Goal: Information Seeking & Learning: Learn about a topic

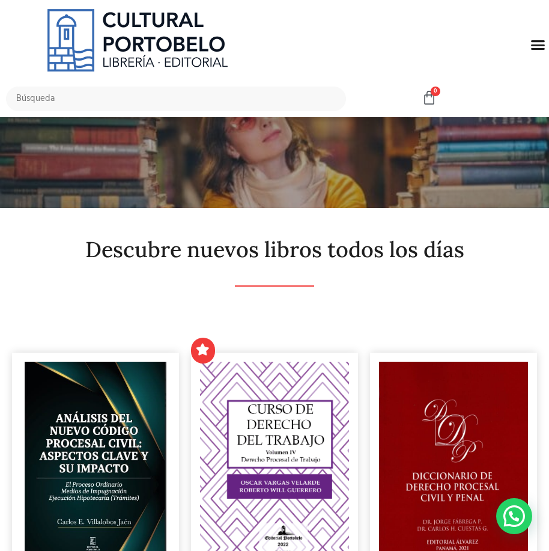
click at [540, 47] on icon "Menu Toggle" at bounding box center [538, 44] width 15 height 15
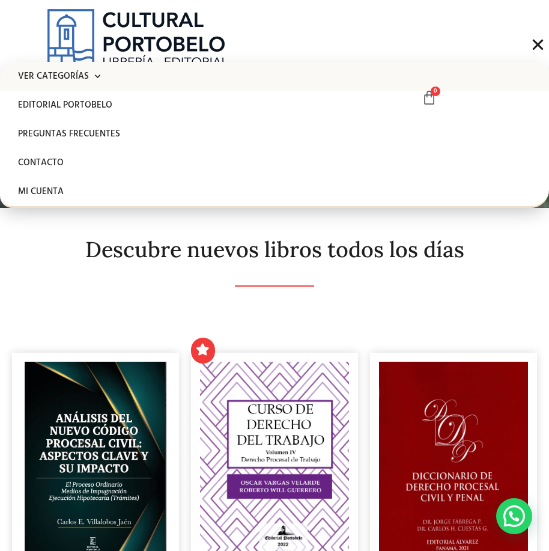
click at [72, 82] on link "Ver Categorías" at bounding box center [274, 76] width 549 height 29
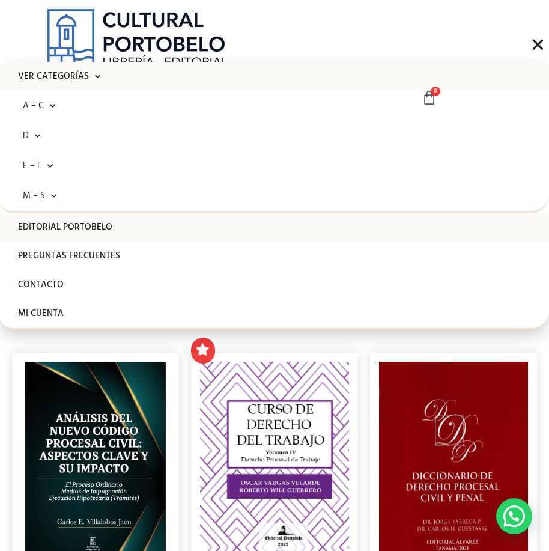
click at [64, 227] on link "Editorial Portobelo" at bounding box center [274, 227] width 549 height 29
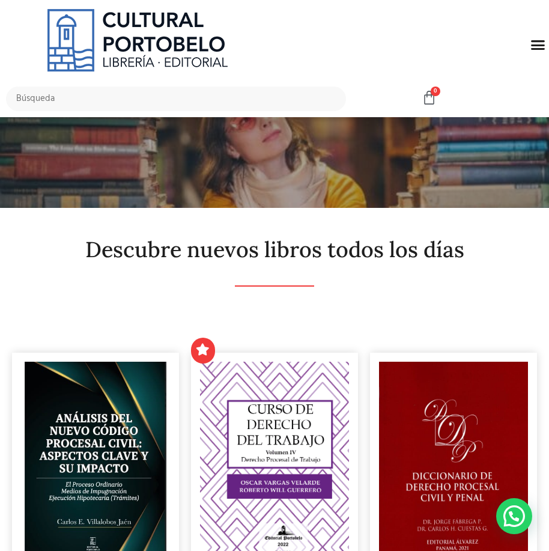
click at [531, 46] on icon "Menu Toggle" at bounding box center [538, 44] width 15 height 15
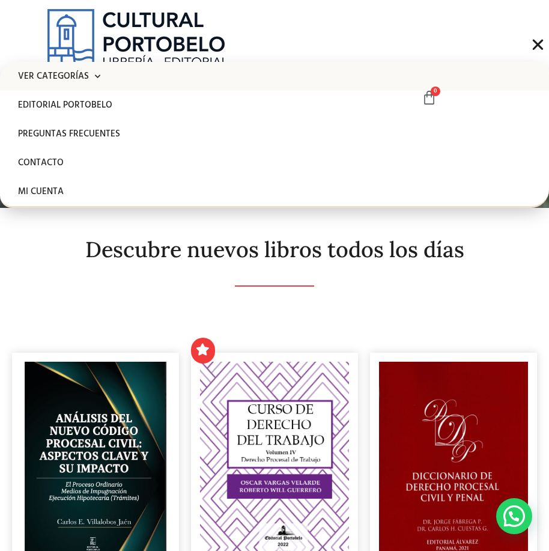
click at [64, 75] on link "Ver Categorías" at bounding box center [274, 76] width 549 height 29
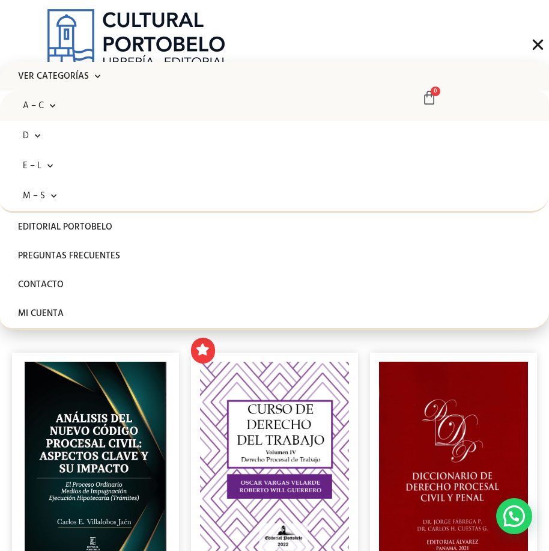
click at [48, 106] on span at bounding box center [49, 106] width 11 height 19
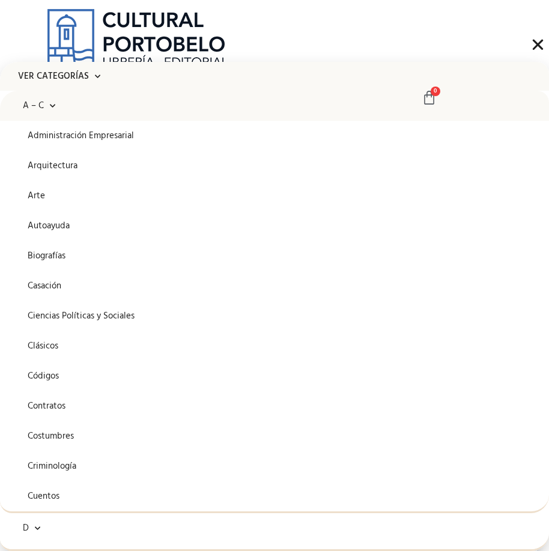
click at [45, 108] on span at bounding box center [49, 106] width 11 height 19
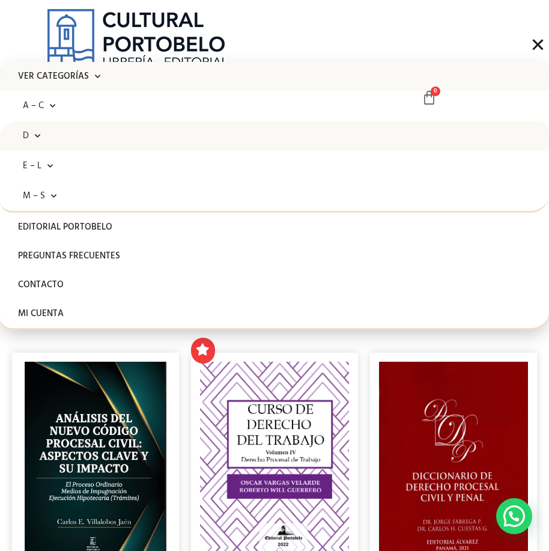
click at [42, 142] on link "D" at bounding box center [274, 136] width 549 height 30
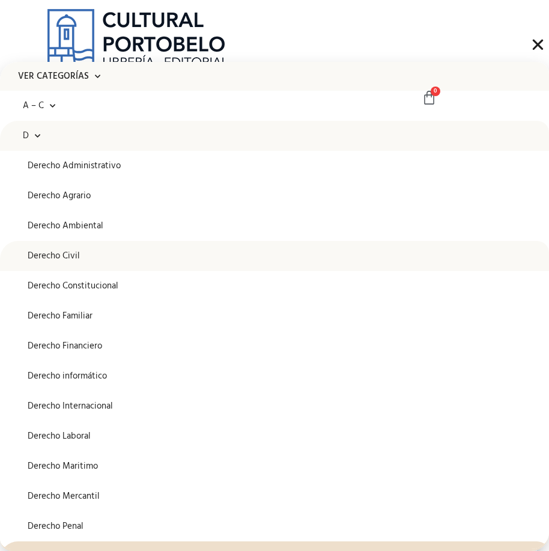
click at [38, 258] on link "Derecho Civil" at bounding box center [274, 256] width 549 height 30
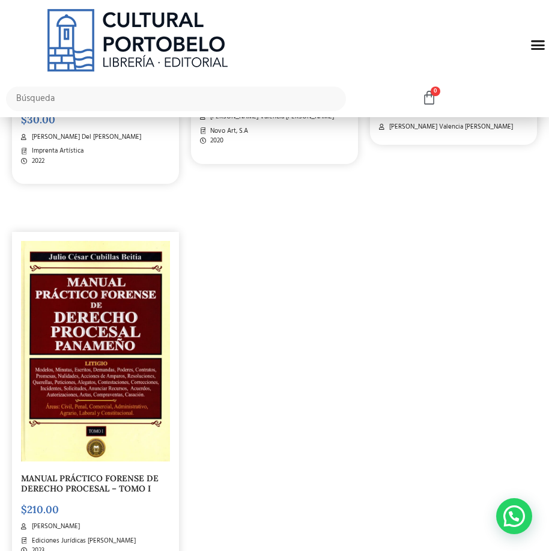
scroll to position [2344, 0]
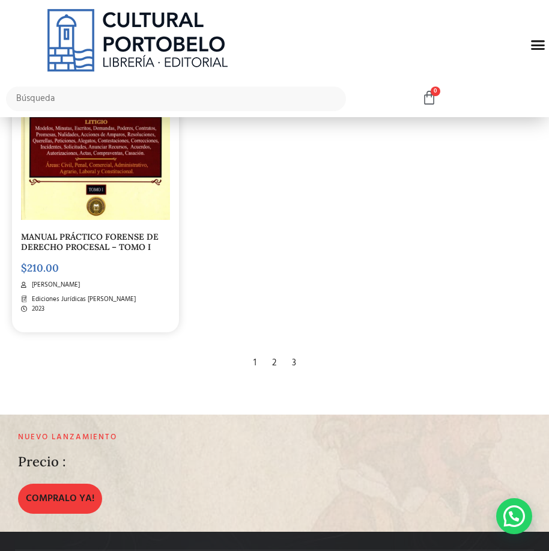
click at [275, 355] on div "2" at bounding box center [274, 363] width 16 height 26
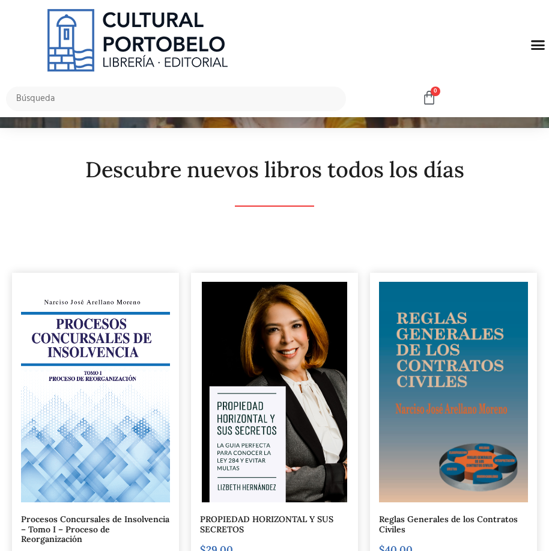
scroll to position [120, 0]
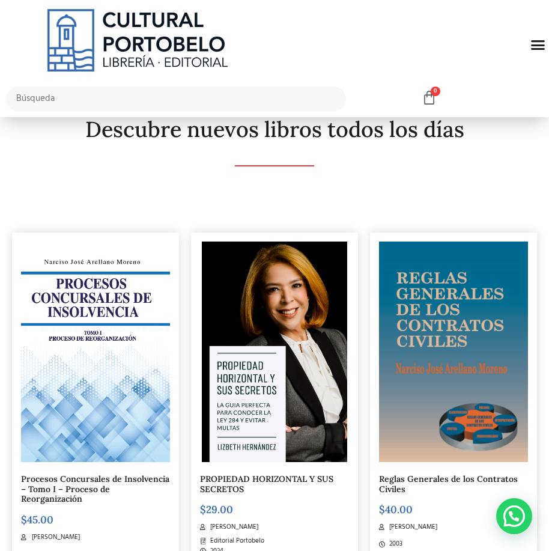
click at [468, 385] on img at bounding box center [453, 352] width 149 height 221
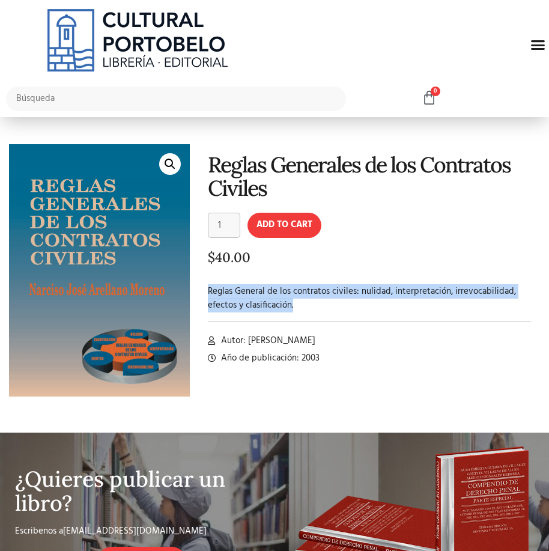
drag, startPoint x: 202, startPoint y: 291, endPoint x: 271, endPoint y: 311, distance: 72.1
click at [271, 311] on div "Reglas Generales de los Contratos Civiles Reglas Generales de los Contratos Civ…" at bounding box center [365, 279] width 350 height 271
click at [273, 320] on div at bounding box center [369, 322] width 323 height 7
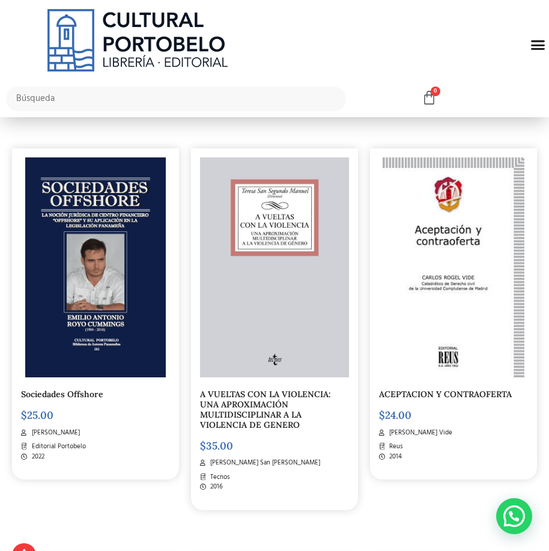
scroll to position [601, 0]
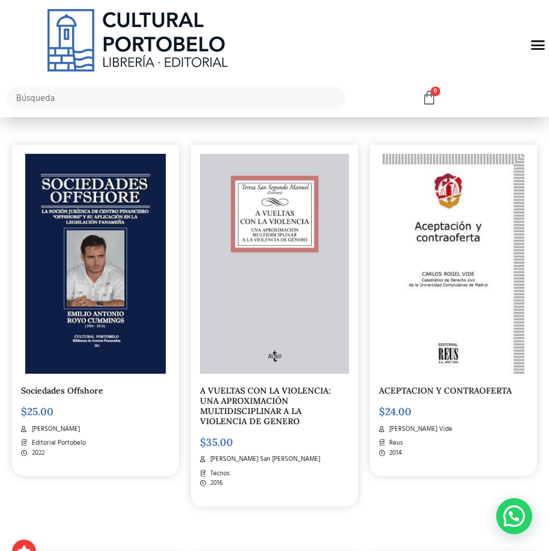
click at [70, 286] on img at bounding box center [95, 264] width 140 height 221
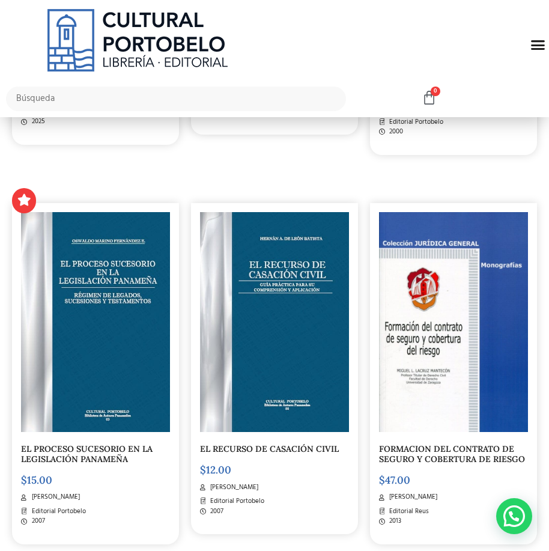
scroll to position [1382, 0]
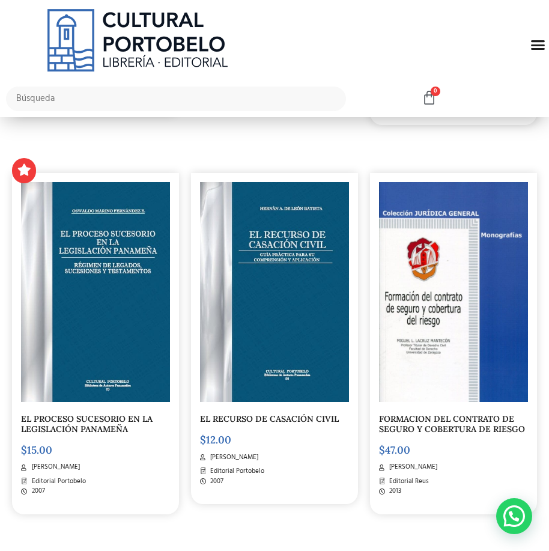
click at [292, 317] on img at bounding box center [274, 292] width 149 height 221
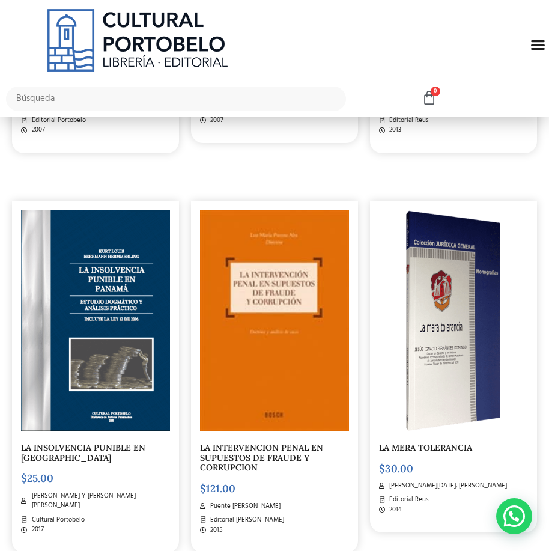
scroll to position [1743, 0]
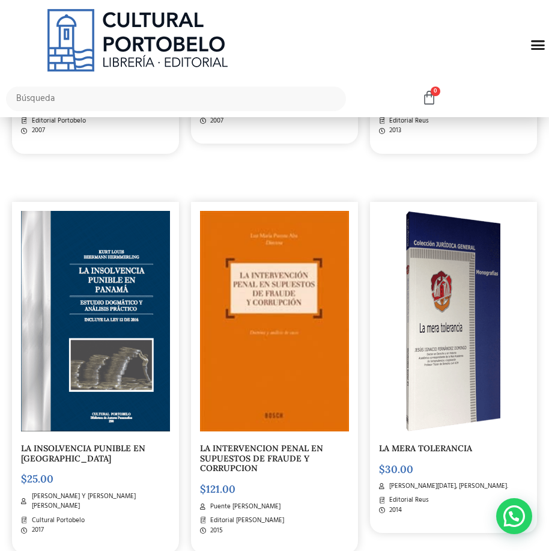
click at [100, 316] on img at bounding box center [95, 321] width 149 height 221
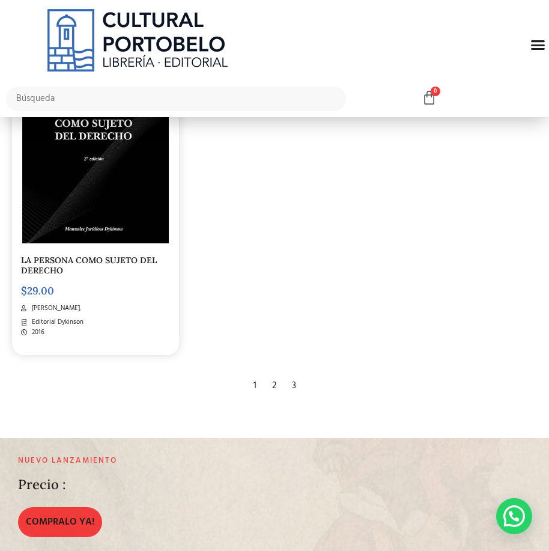
scroll to position [2329, 0]
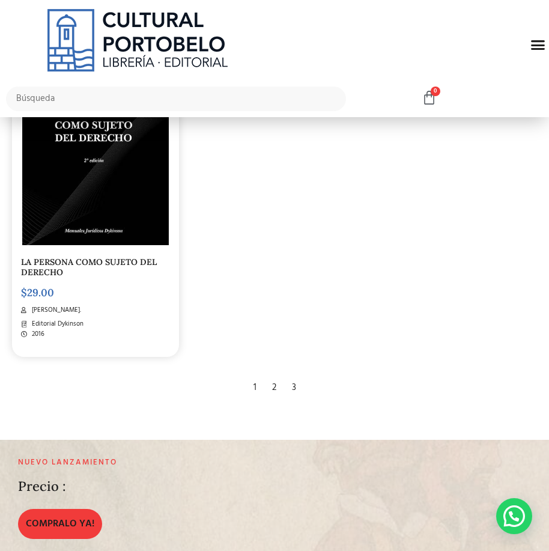
click at [296, 388] on div "3" at bounding box center [294, 388] width 16 height 26
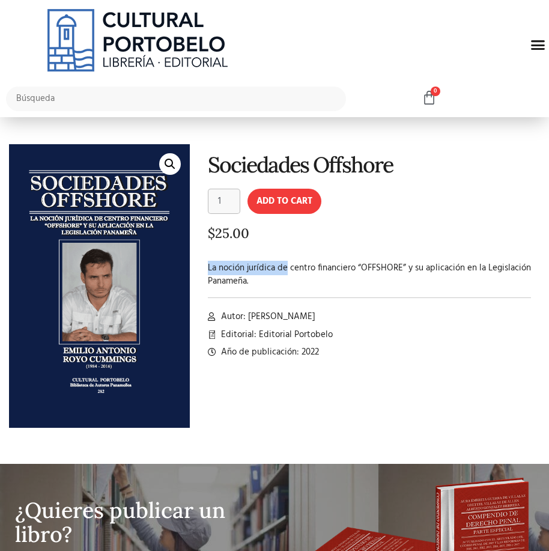
drag, startPoint x: 207, startPoint y: 269, endPoint x: 288, endPoint y: 264, distance: 81.9
click at [288, 264] on div "Sociedades Offshore Sociedades Offshore quantity 1 Add to cart $ 25.00 La noció…" at bounding box center [365, 295] width 350 height 302
click at [258, 301] on div at bounding box center [369, 297] width 323 height 7
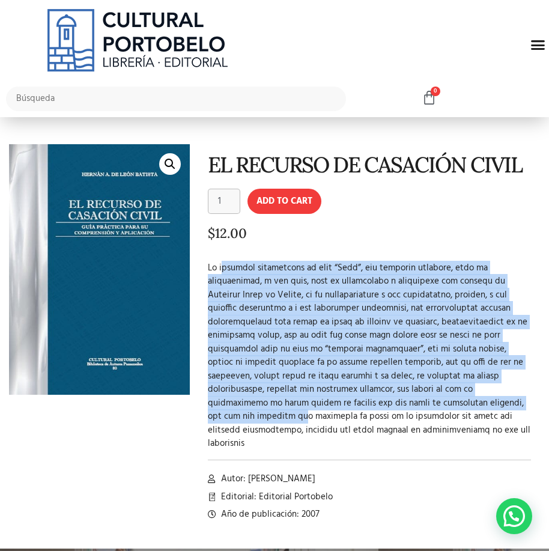
drag, startPoint x: 222, startPoint y: 269, endPoint x: 366, endPoint y: 400, distance: 195.3
click at [369, 406] on p at bounding box center [369, 355] width 323 height 189
click at [373, 383] on p at bounding box center [369, 355] width 323 height 189
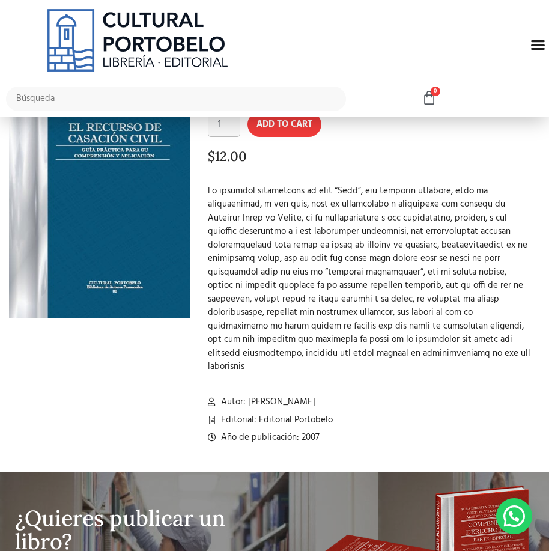
scroll to position [300, 0]
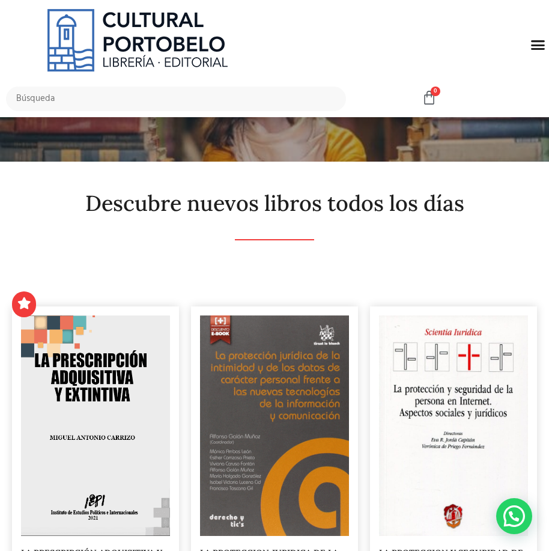
scroll to position [120, 0]
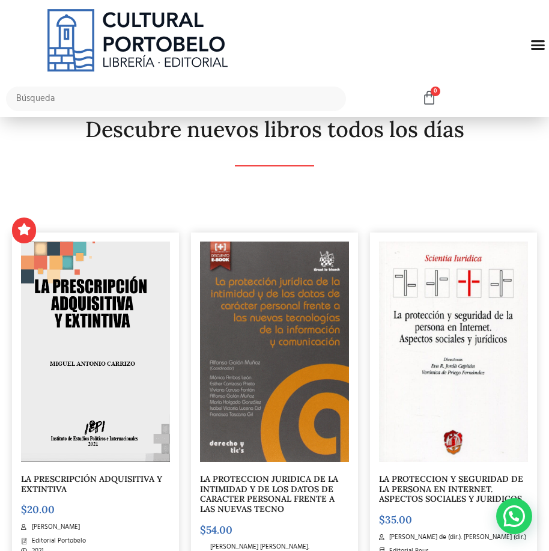
click at [48, 353] on img at bounding box center [95, 352] width 149 height 221
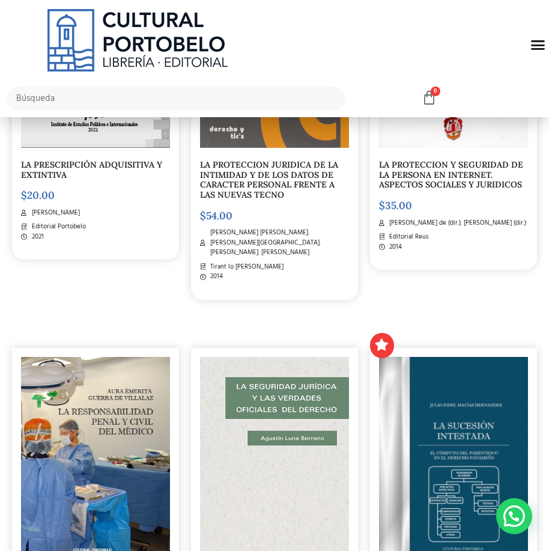
scroll to position [0, 0]
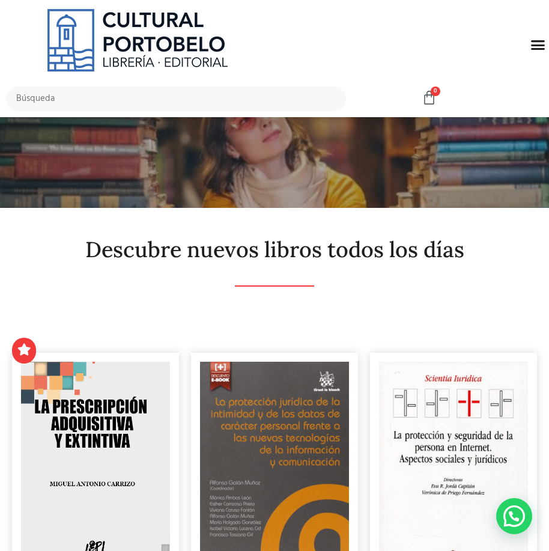
click at [545, 38] on icon "Menu Toggle" at bounding box center [538, 44] width 15 height 15
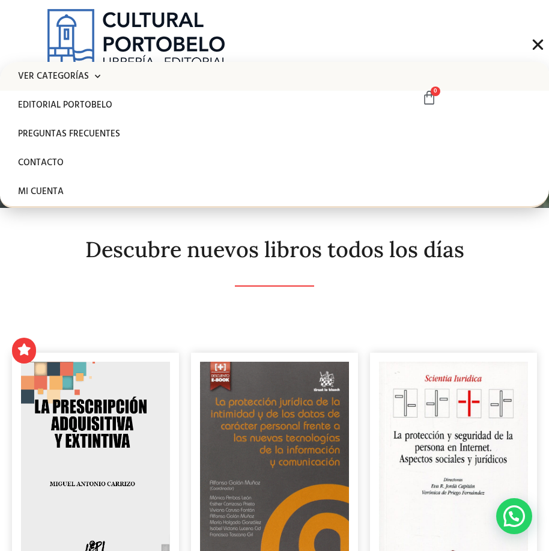
click at [28, 71] on link "Ver Categorías" at bounding box center [274, 76] width 549 height 29
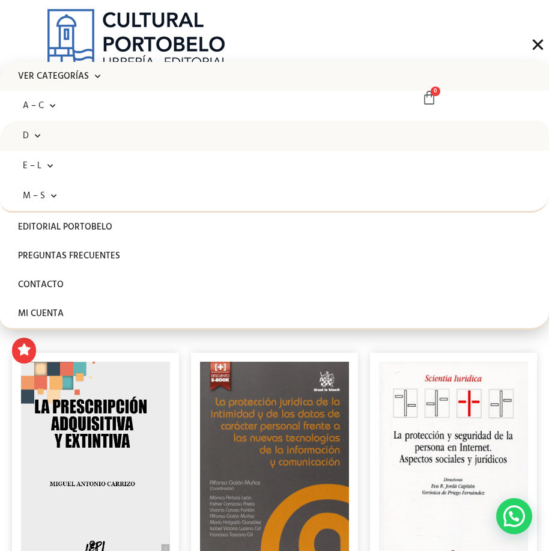
click at [29, 137] on span at bounding box center [34, 136] width 11 height 19
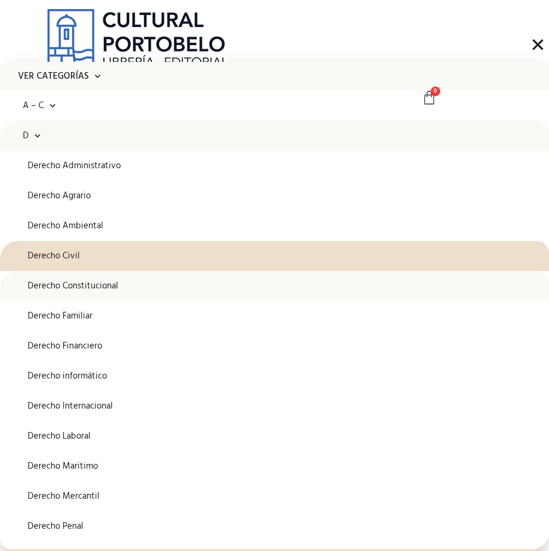
click at [73, 288] on link "Derecho Constitucional" at bounding box center [274, 286] width 549 height 30
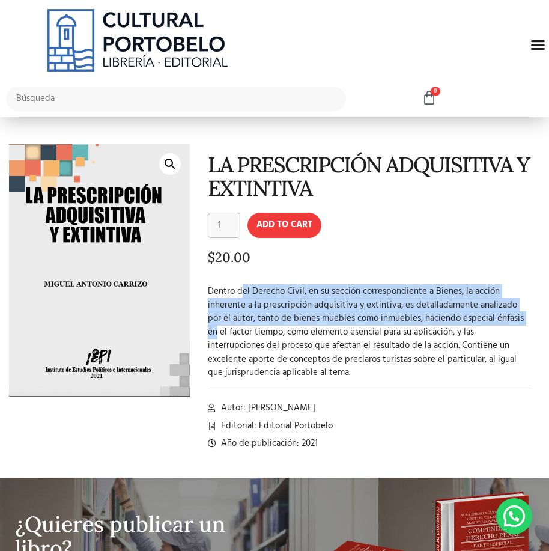
drag, startPoint x: 242, startPoint y: 283, endPoint x: 514, endPoint y: 318, distance: 275.1
click at [514, 318] on div "LA PRESCRIPCIÓN ADQUISITIVA Y EXTINTIVA LA PRESCRIPCIÓN ADQUISITIVA Y EXTINTIVA…" at bounding box center [365, 302] width 350 height 316
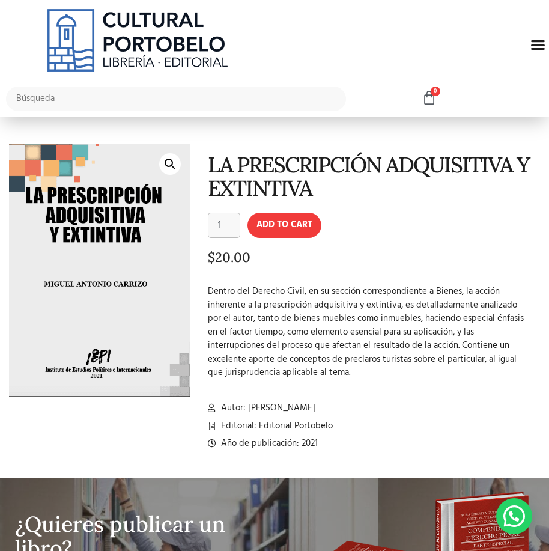
click at [426, 379] on div at bounding box center [369, 385] width 323 height 16
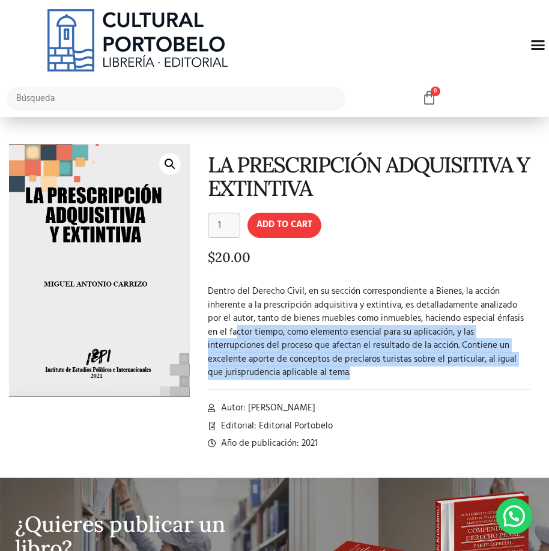
drag, startPoint x: 213, startPoint y: 326, endPoint x: 466, endPoint y: 371, distance: 256.3
click at [495, 369] on p "Dentro del Derecho Civil, en su sección correspondiente a Bienes, la acción inh…" at bounding box center [369, 332] width 323 height 95
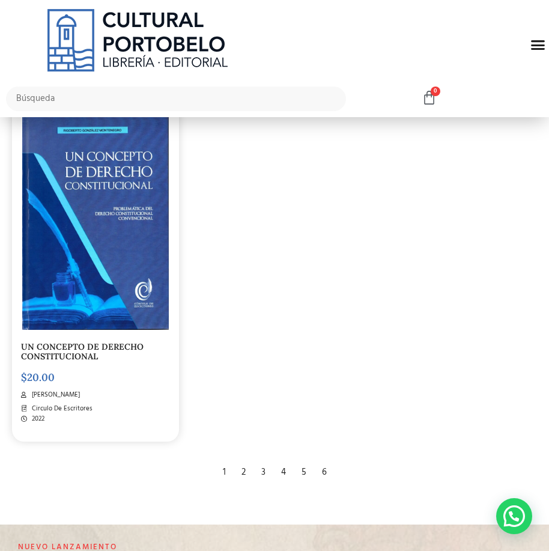
scroll to position [2284, 0]
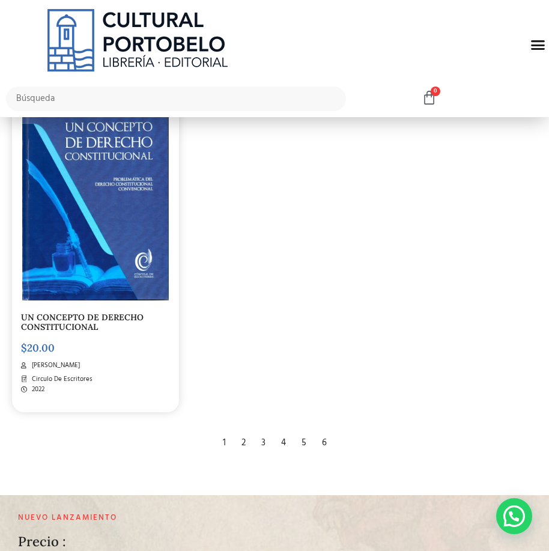
click at [245, 439] on div "2" at bounding box center [244, 443] width 16 height 26
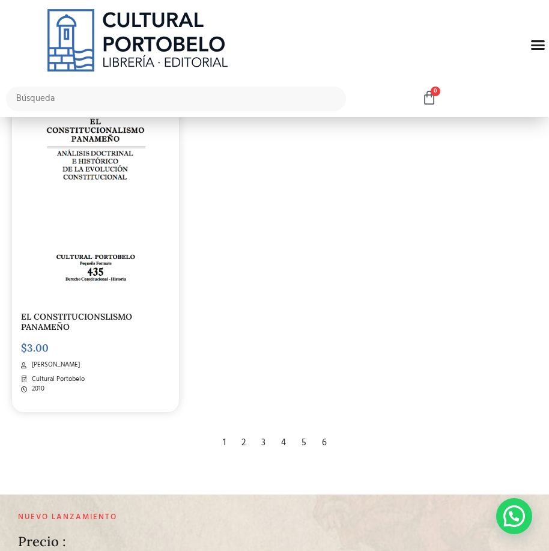
scroll to position [2284, 0]
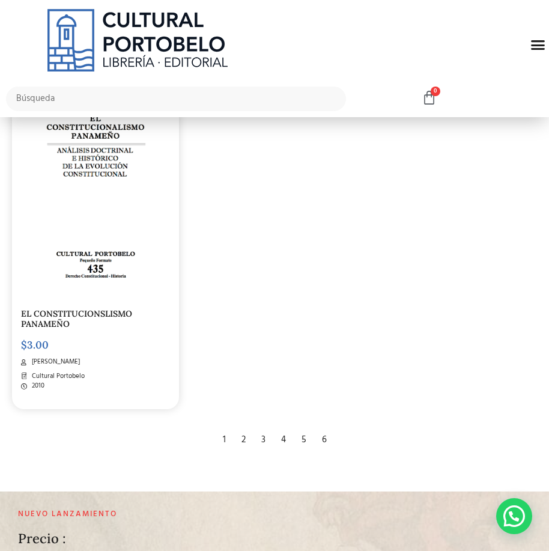
click at [260, 436] on div "3" at bounding box center [263, 440] width 16 height 26
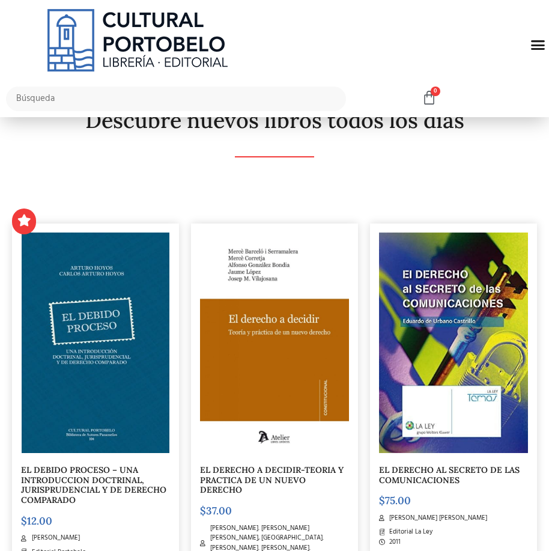
scroll to position [180, 0]
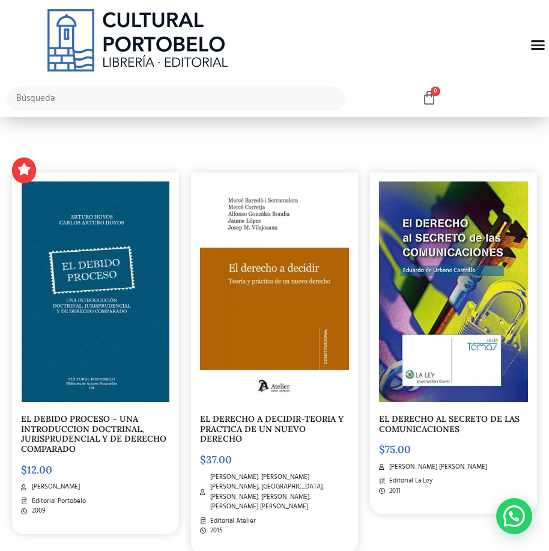
click at [18, 171] on icon at bounding box center [24, 169] width 12 height 12
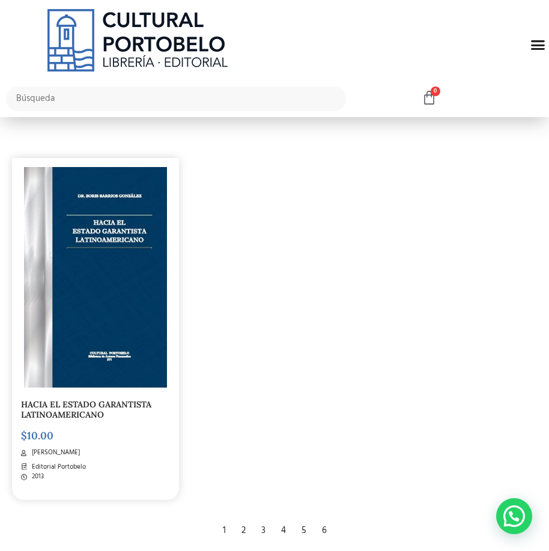
scroll to position [2404, 0]
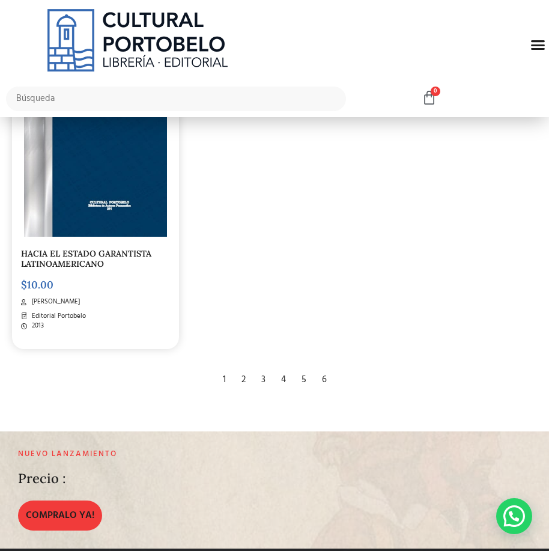
click at [256, 370] on div "3" at bounding box center [263, 380] width 16 height 26
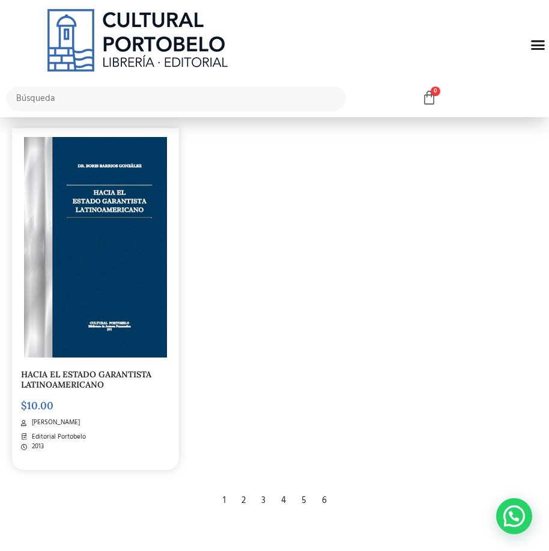
scroll to position [2284, 0]
click at [261, 487] on div "3" at bounding box center [263, 500] width 16 height 26
click at [282, 487] on div "4" at bounding box center [283, 500] width 17 height 26
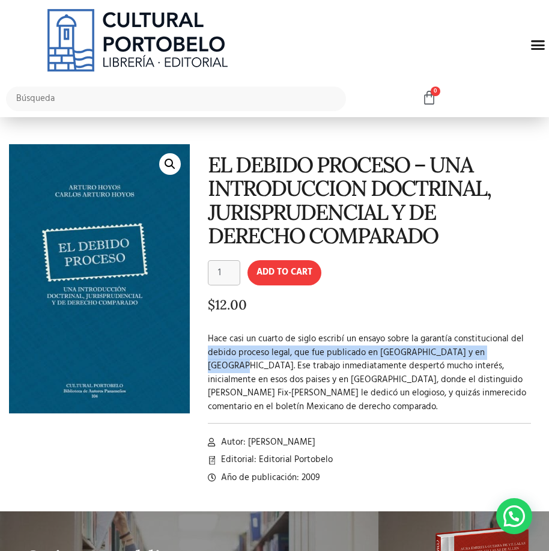
drag, startPoint x: 212, startPoint y: 354, endPoint x: 536, endPoint y: 352, distance: 323.9
click at [536, 352] on div "EL DEBIDO PROCESO – UNA INTRODUCCION DOCTRINAL, JURISPRUDENCIAL Y DE DERECHO CO…" at bounding box center [365, 319] width 350 height 350
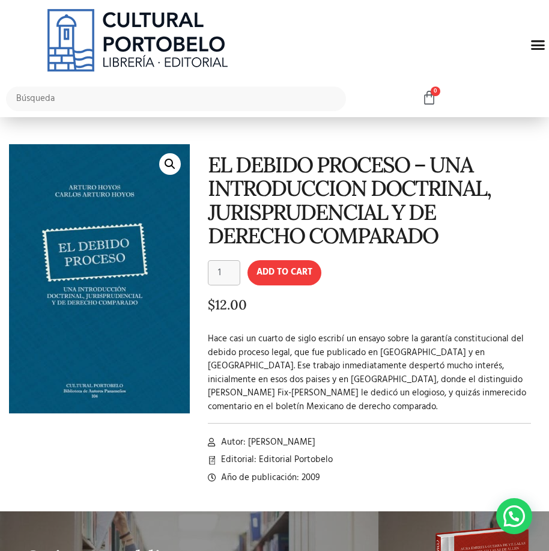
click at [356, 374] on p "Hace casi un cuarto de siglo escribí un ensayo sobre la garantía constitucional…" at bounding box center [369, 372] width 323 height 81
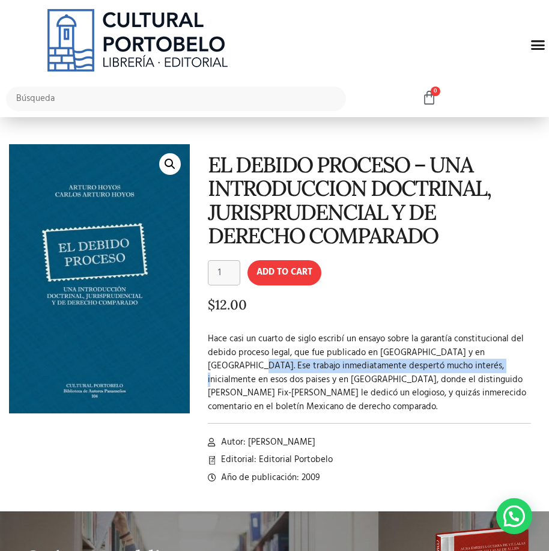
drag, startPoint x: 222, startPoint y: 362, endPoint x: 460, endPoint y: 366, distance: 237.4
click at [460, 366] on p "Hace casi un cuarto de siglo escribí un ensayo sobre la garantía constitucional…" at bounding box center [369, 372] width 323 height 81
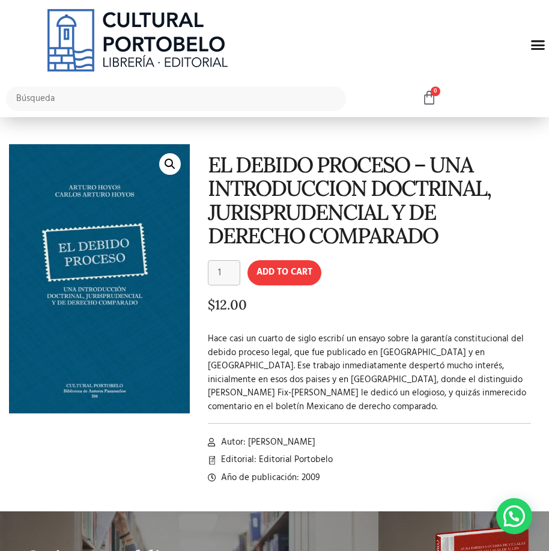
drag, startPoint x: 412, startPoint y: 403, endPoint x: 367, endPoint y: 397, distance: 45.5
click at [409, 411] on div at bounding box center [369, 419] width 323 height 16
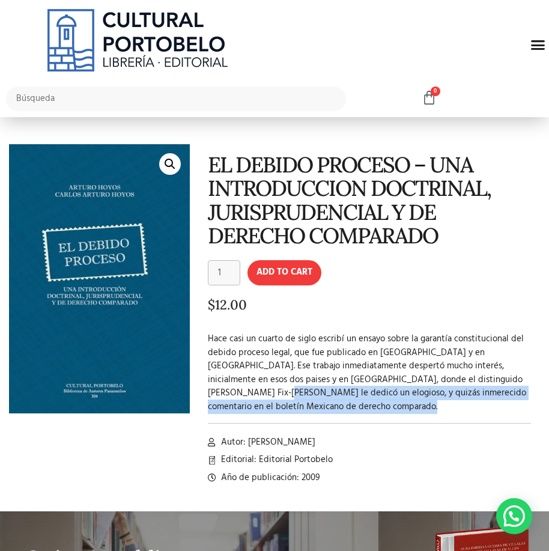
drag, startPoint x: 201, startPoint y: 400, endPoint x: 370, endPoint y: 403, distance: 168.9
click at [370, 403] on div "EL DEBIDO PROCESO – UNA INTRODUCCION DOCTRINAL, JURISPRUDENCIAL Y DE DERECHO CO…" at bounding box center [365, 319] width 350 height 350
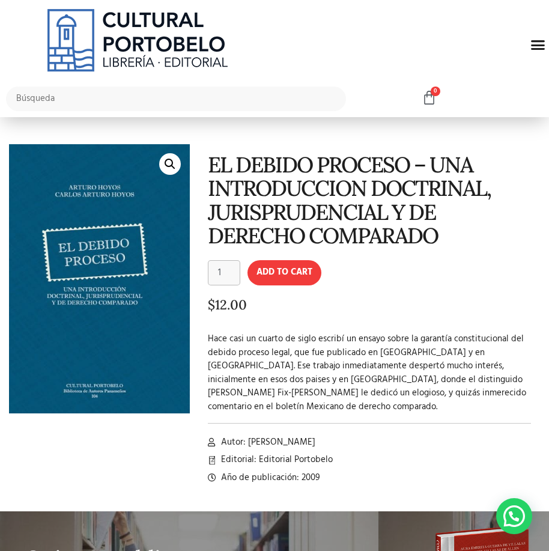
click at [306, 359] on p "Hace casi un cuarto de siglo escribí un ensayo sobre la garantía constitucional…" at bounding box center [369, 372] width 323 height 81
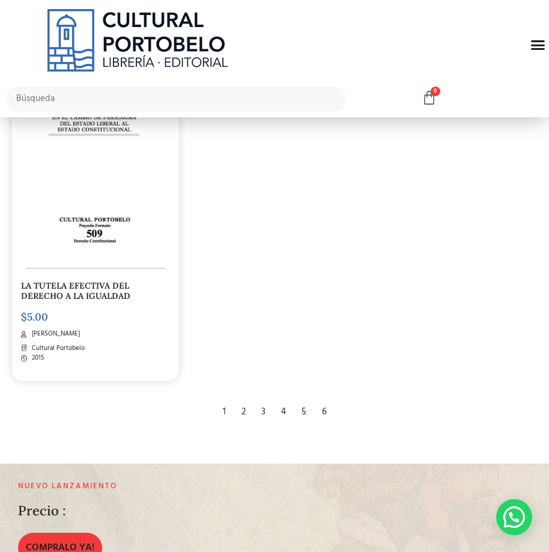
scroll to position [2344, 0]
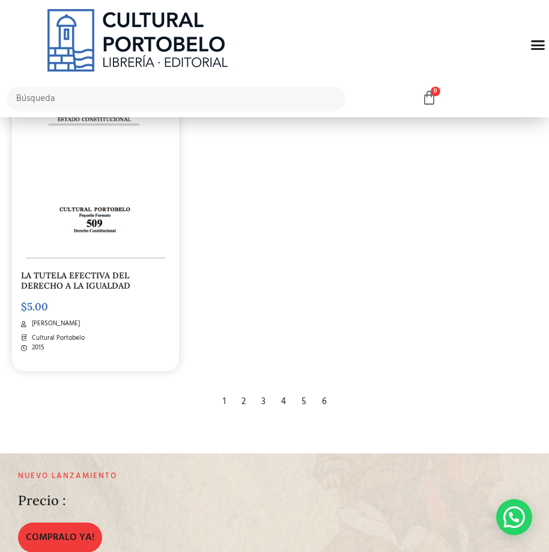
click at [306, 411] on div "5" at bounding box center [304, 402] width 17 height 26
click at [324, 409] on div "6" at bounding box center [324, 402] width 17 height 26
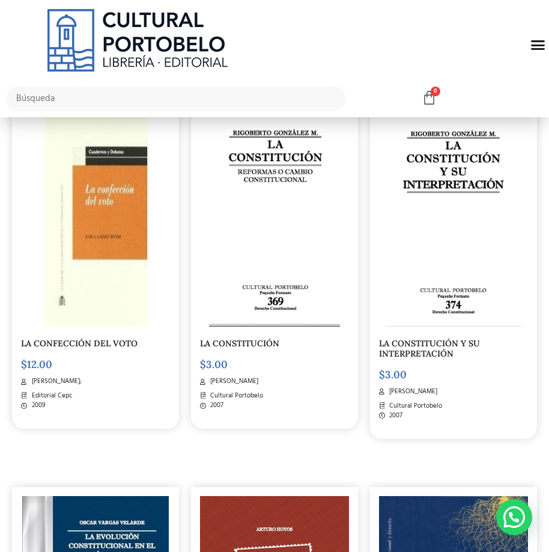
scroll to position [1082, 0]
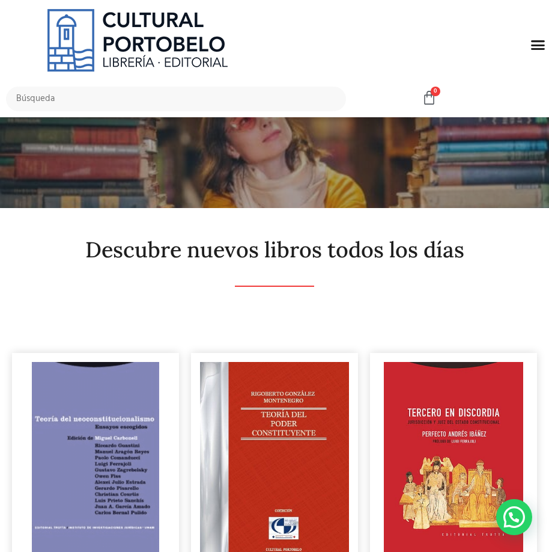
click at [537, 45] on icon "Menu Toggle" at bounding box center [538, 44] width 15 height 15
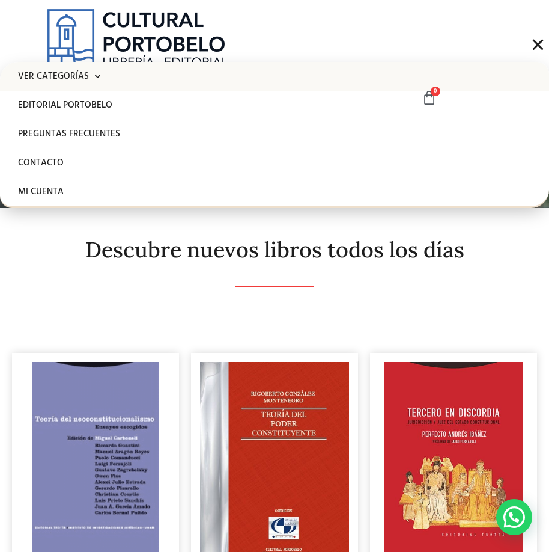
click at [76, 82] on link "Ver Categorías" at bounding box center [274, 76] width 549 height 29
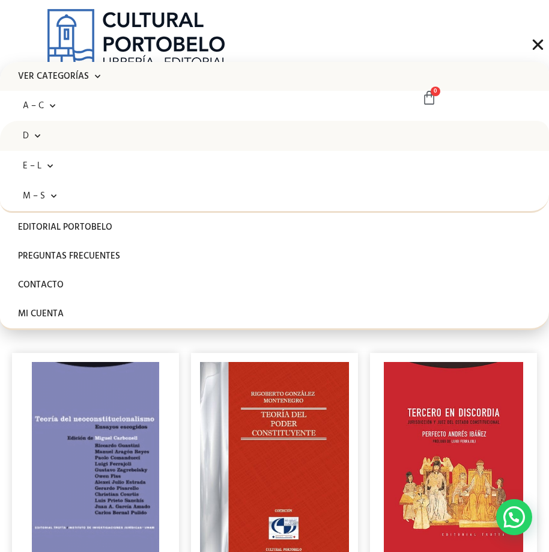
click at [53, 139] on link "D" at bounding box center [274, 136] width 549 height 30
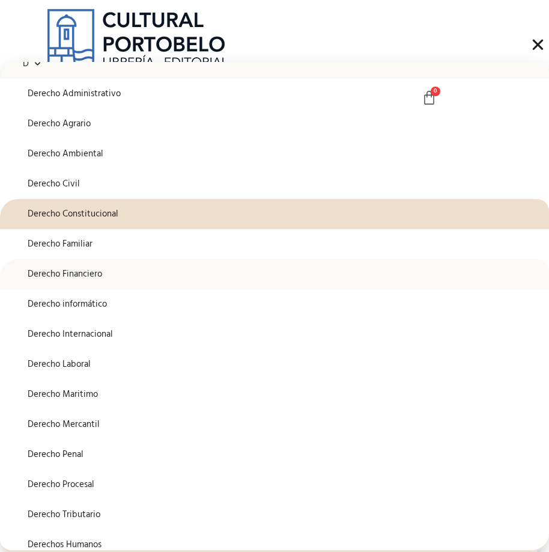
scroll to position [120, 0]
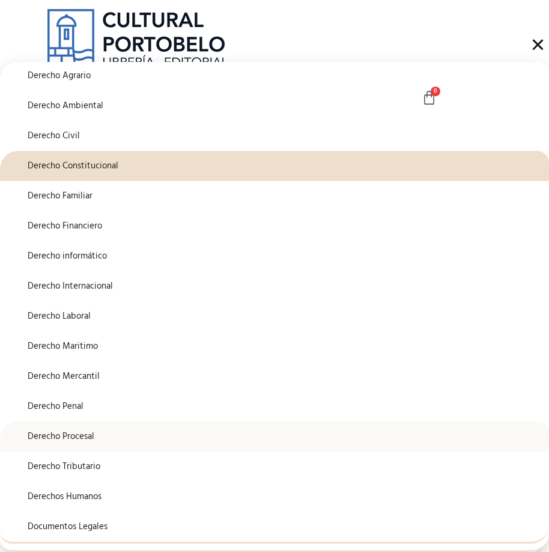
click at [39, 439] on link "Derecho Procesal" at bounding box center [274, 436] width 549 height 30
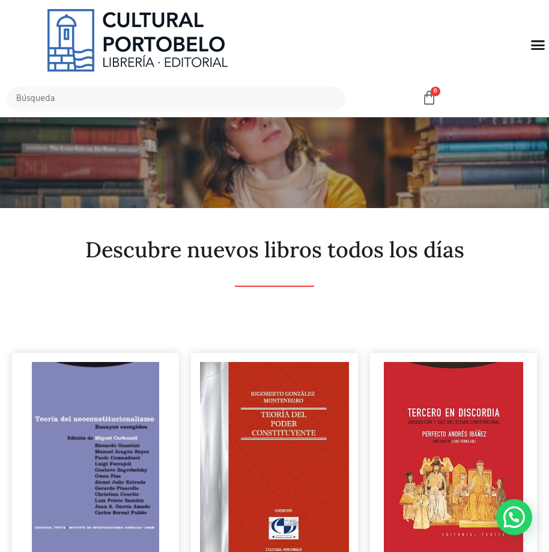
click at [532, 45] on icon "Menu Toggle" at bounding box center [538, 44] width 15 height 15
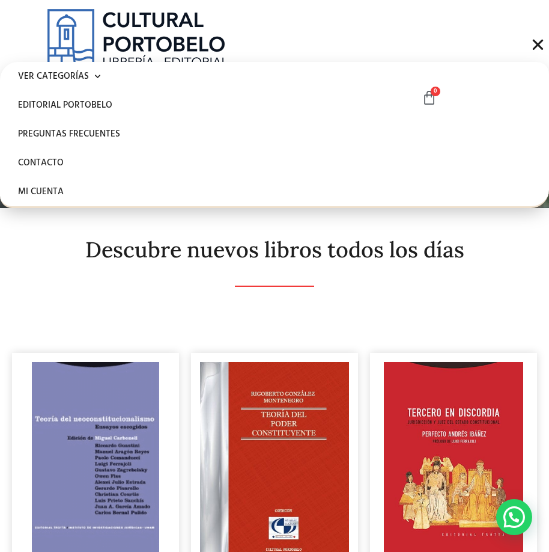
scroll to position [0, 0]
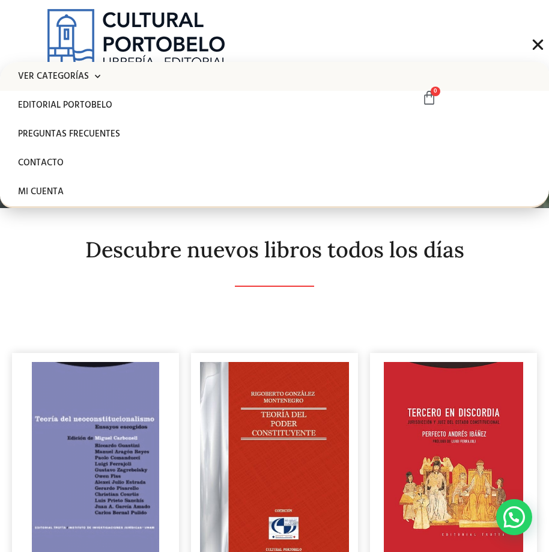
click at [137, 73] on link "Ver Categorías" at bounding box center [274, 76] width 549 height 29
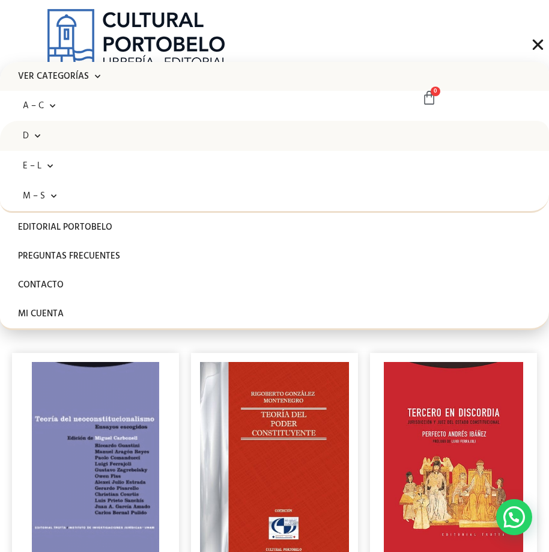
click at [41, 138] on link "D" at bounding box center [274, 136] width 549 height 30
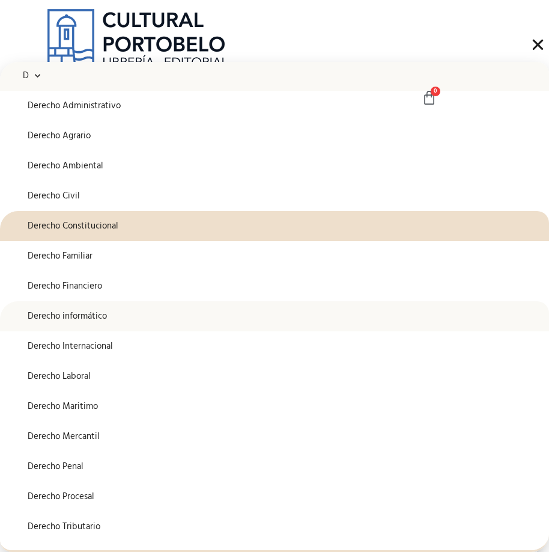
scroll to position [120, 0]
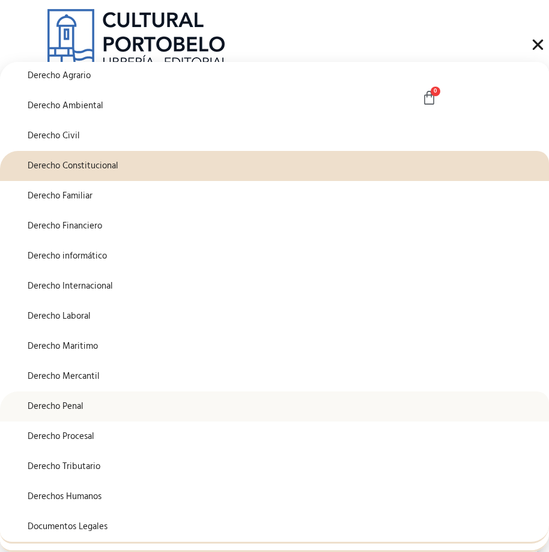
click at [66, 403] on link "Derecho Penal" at bounding box center [274, 406] width 549 height 30
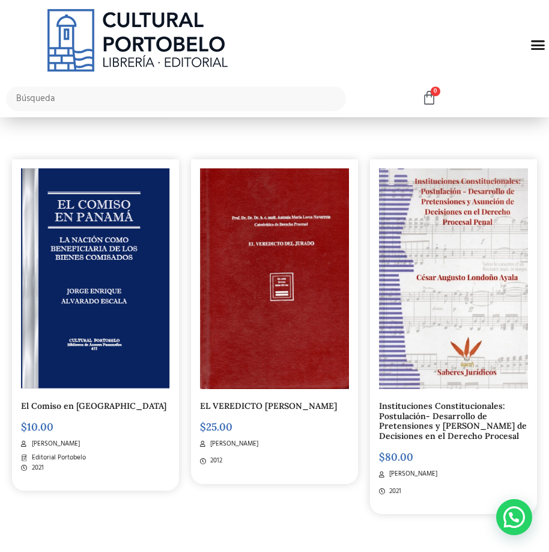
scroll to position [781, 0]
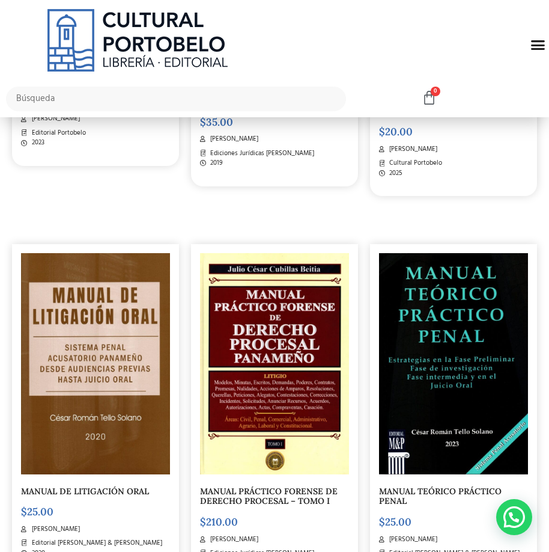
scroll to position [1322, 0]
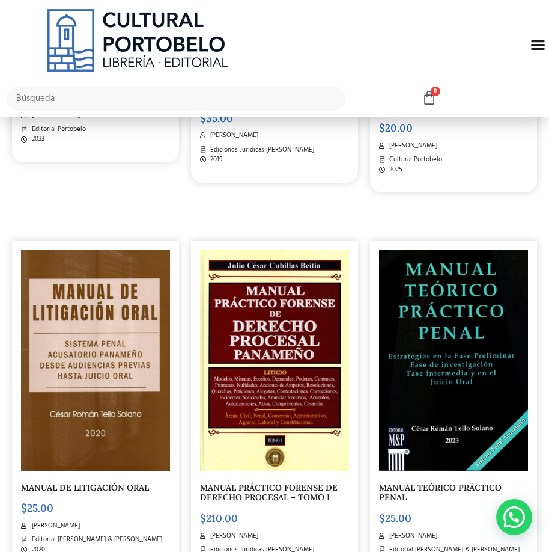
click at [439, 323] on img at bounding box center [453, 359] width 149 height 221
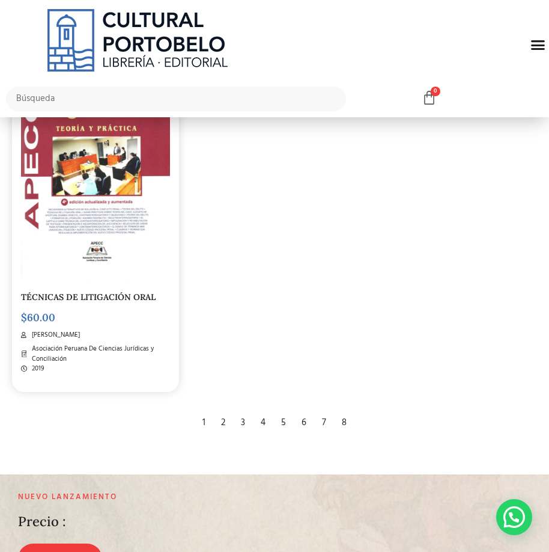
scroll to position [2344, 0]
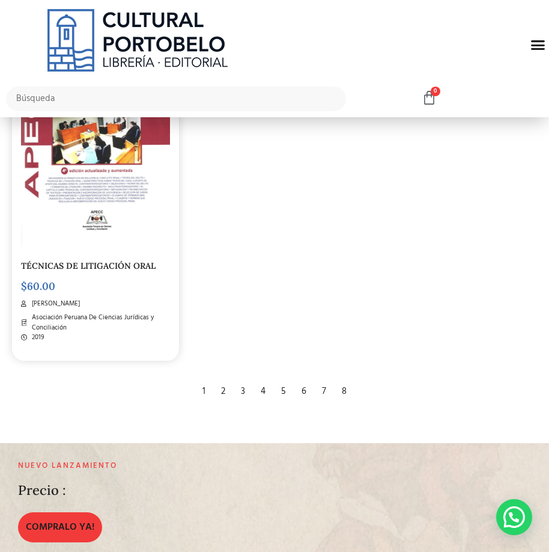
click at [223, 392] on div "2" at bounding box center [223, 392] width 16 height 26
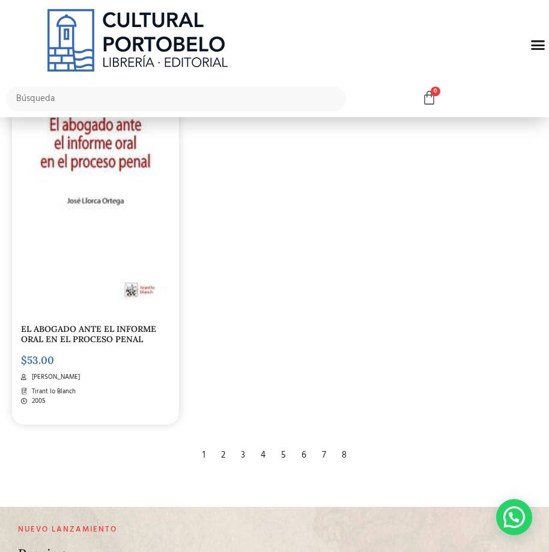
scroll to position [2344, 0]
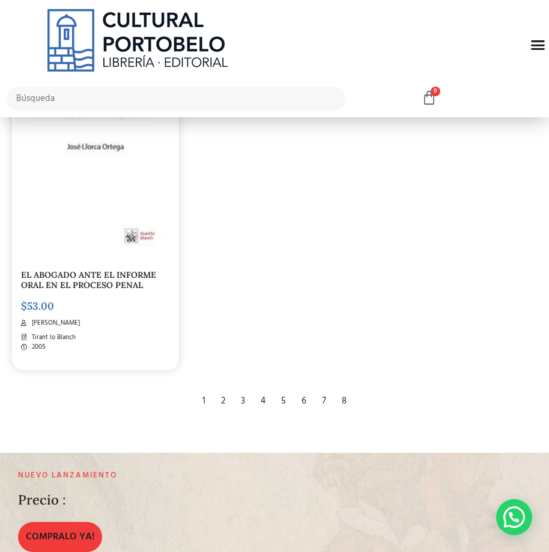
click at [243, 390] on div "3" at bounding box center [243, 401] width 16 height 26
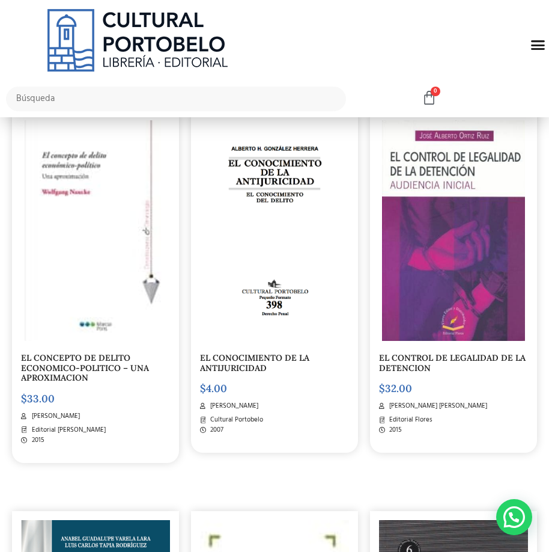
scroll to position [661, 0]
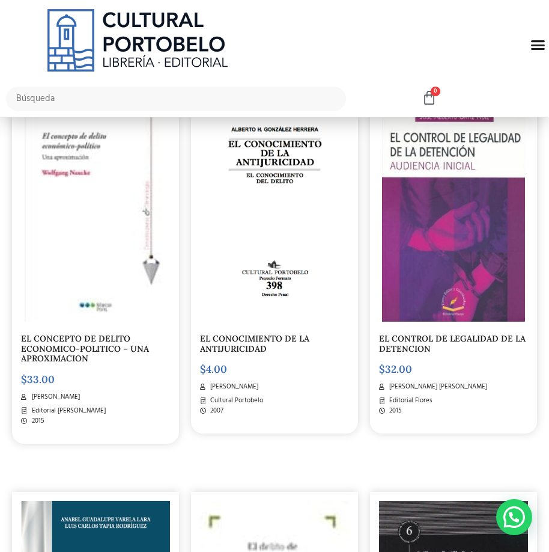
click at [418, 301] on img at bounding box center [453, 211] width 143 height 221
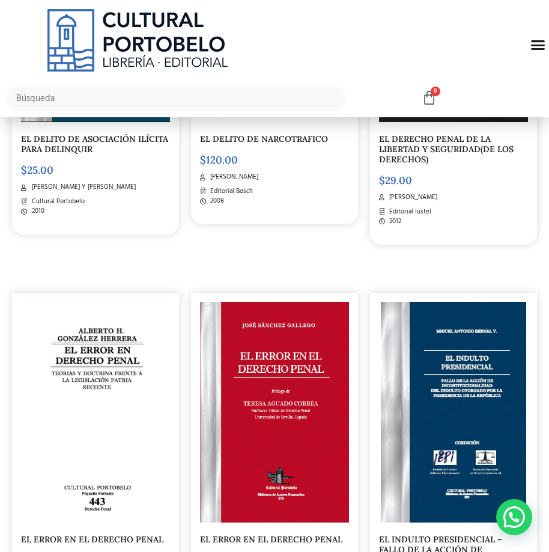
scroll to position [1322, 0]
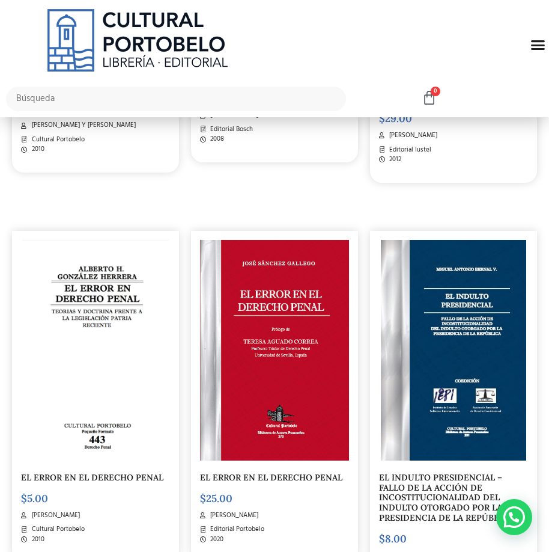
click at [250, 401] on img at bounding box center [274, 350] width 149 height 221
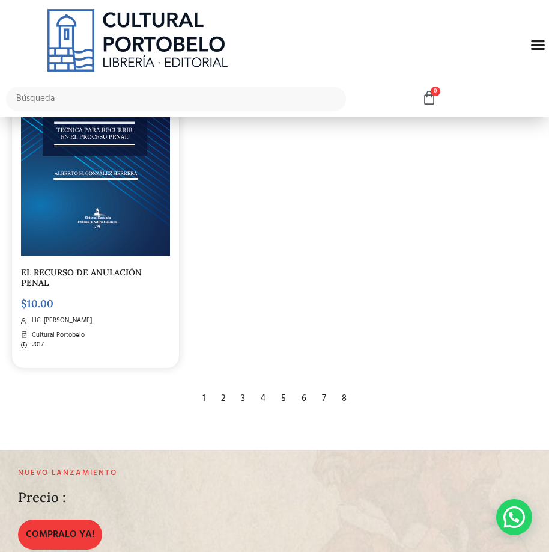
scroll to position [2354, 0]
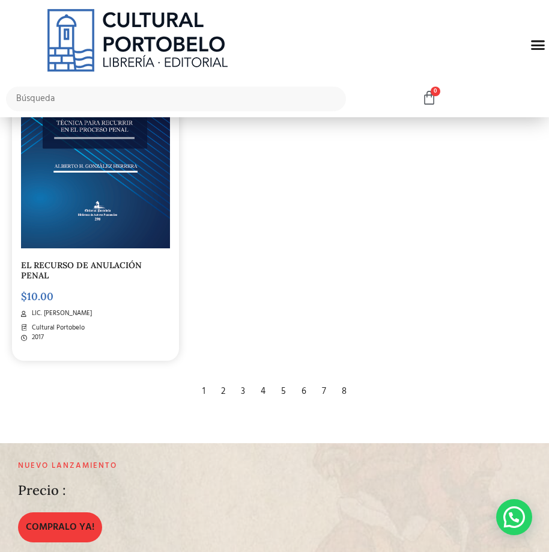
click at [279, 379] on div "5" at bounding box center [283, 392] width 17 height 26
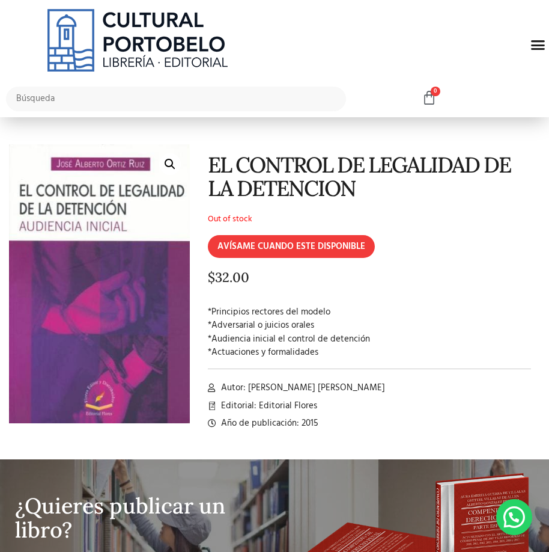
drag, startPoint x: 200, startPoint y: 307, endPoint x: 337, endPoint y: 352, distance: 143.7
click at [337, 352] on div "EL CONTROL DE LEGALIDAD DE LA DETENCION Out of stock AVÍSAME CUANDO ESTE DISPON…" at bounding box center [365, 292] width 350 height 297
click at [299, 302] on div "EL CONTROL DE LEGALIDAD DE LA DETENCION Out of stock AVÍSAME CUANDO ESTE DISPON…" at bounding box center [365, 292] width 350 height 297
click at [298, 306] on p "*Principios rectores del modelo *Adversarial o juicios orales *Audiencia inicia…" at bounding box center [369, 332] width 323 height 54
click at [285, 329] on p "*Principios rectores del modelo *Adversarial o juicios orales *Audiencia inicia…" at bounding box center [369, 332] width 323 height 54
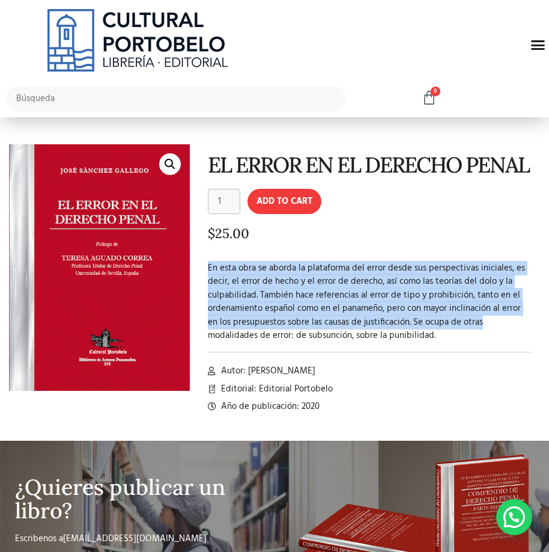
drag, startPoint x: 206, startPoint y: 283, endPoint x: 465, endPoint y: 374, distance: 275.0
click at [498, 351] on div "EL ERROR EN EL DERECHO PENAL EL ERROR EN EL DERECHO PENAL quantity 1 Add to car…" at bounding box center [365, 283] width 350 height 278
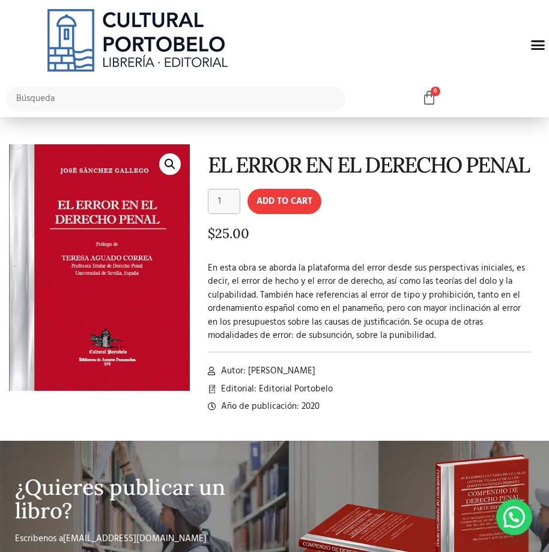
click at [459, 355] on div at bounding box center [369, 352] width 323 height 7
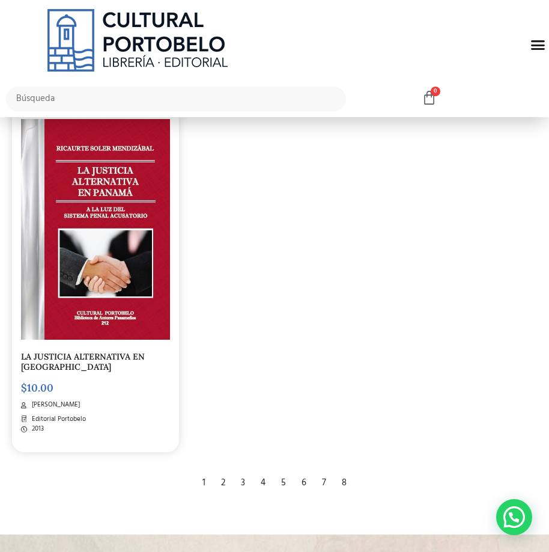
scroll to position [2284, 0]
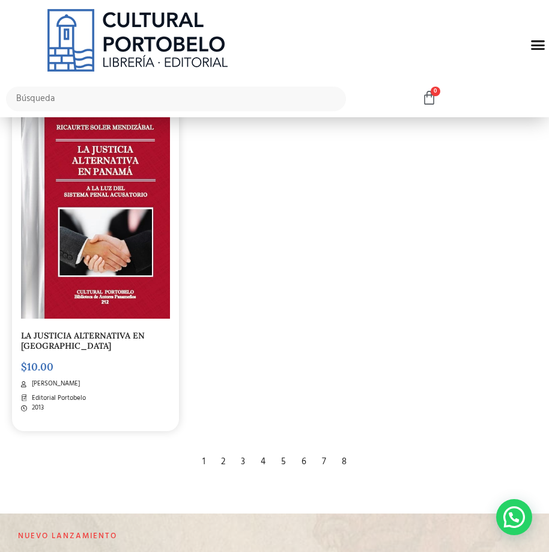
click at [308, 468] on div "6" at bounding box center [304, 462] width 17 height 26
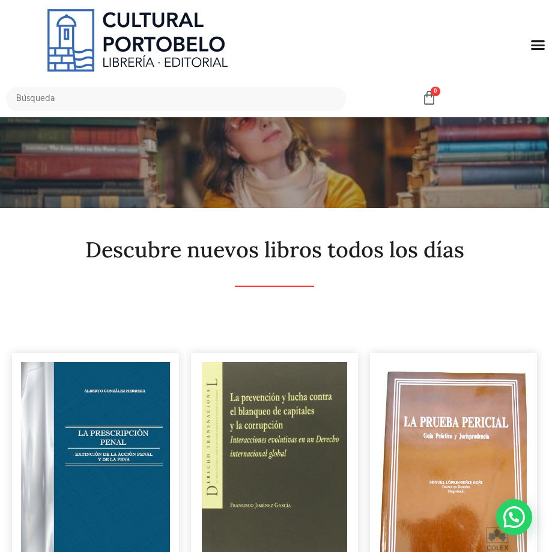
click at [137, 426] on img at bounding box center [95, 472] width 149 height 221
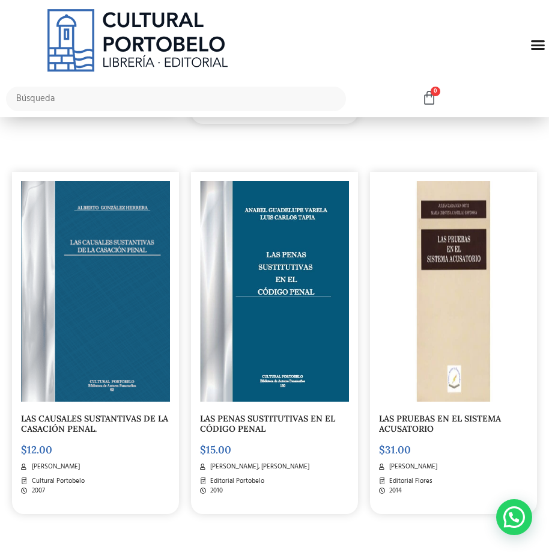
scroll to position [962, 0]
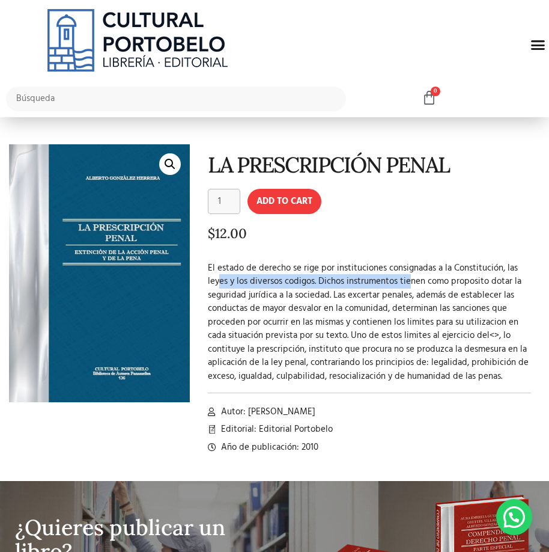
drag, startPoint x: 219, startPoint y: 275, endPoint x: 407, endPoint y: 285, distance: 189.0
click at [407, 285] on p "El estado de derecho se rige por instituciones consignadas a la Constitución, l…" at bounding box center [369, 322] width 323 height 122
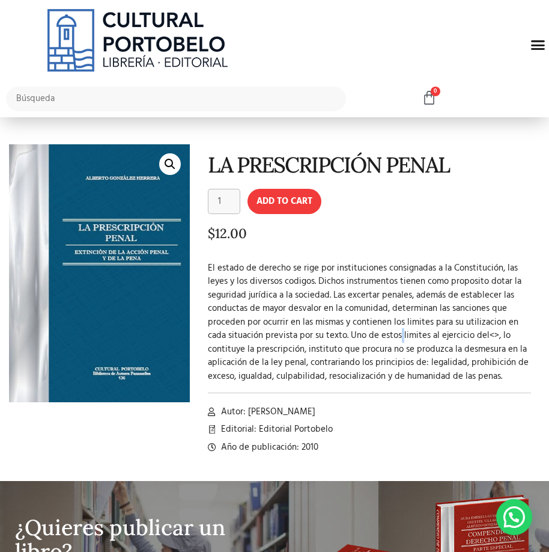
drag, startPoint x: 400, startPoint y: 334, endPoint x: 376, endPoint y: 316, distance: 30.4
click at [401, 337] on p "El estado de derecho se rige por instituciones consignadas a la Constitución, l…" at bounding box center [369, 322] width 323 height 122
drag, startPoint x: 255, startPoint y: 288, endPoint x: 431, endPoint y: 278, distance: 176.9
click at [431, 278] on p "El estado de derecho se rige por instituciones consignadas a la Constitución, l…" at bounding box center [369, 322] width 323 height 122
click at [430, 300] on p "El estado de derecho se rige por instituciones consignadas a la Constitución, l…" at bounding box center [369, 322] width 323 height 122
